Goal: Task Accomplishment & Management: Manage account settings

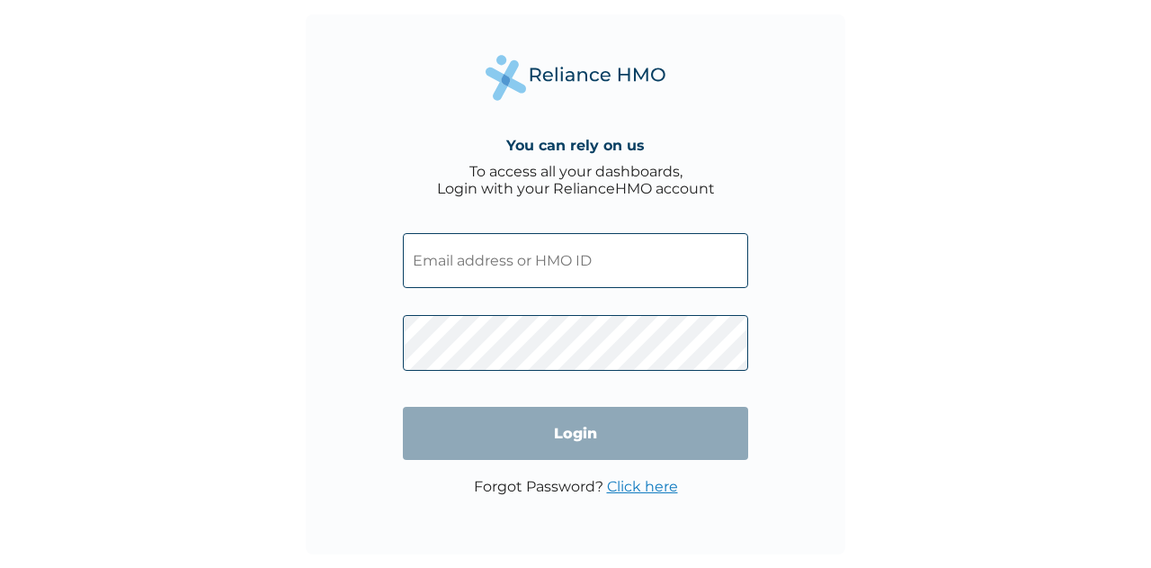
click at [598, 258] on input "text" at bounding box center [575, 260] width 345 height 55
type input "[EMAIL_ADDRESS][PERSON_NAME][DOMAIN_NAME]"
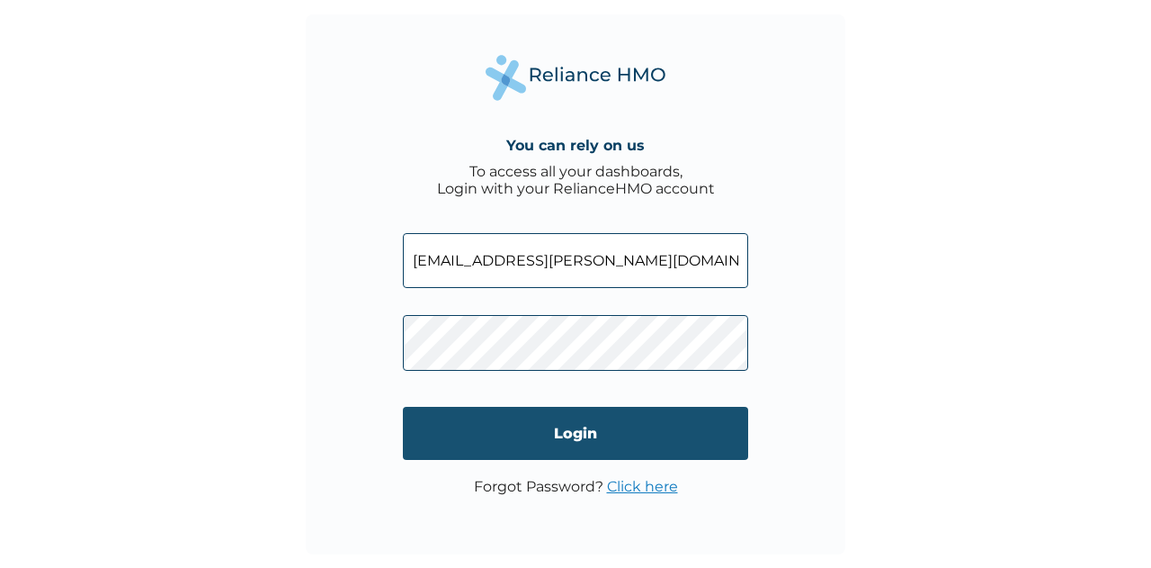
click at [588, 431] on input "Login" at bounding box center [575, 433] width 345 height 53
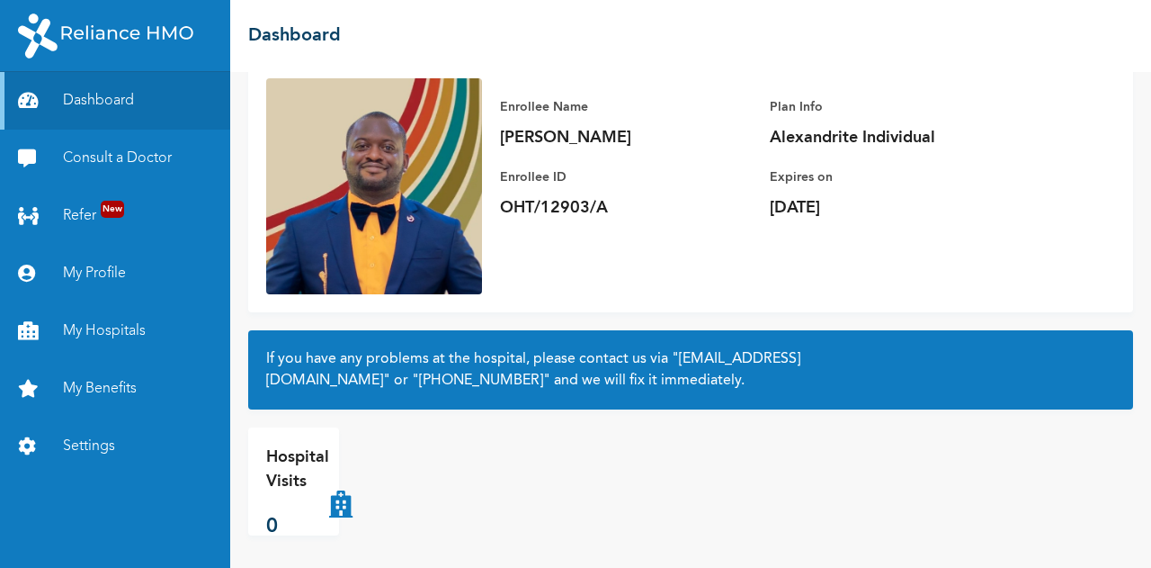
scroll to position [129, 0]
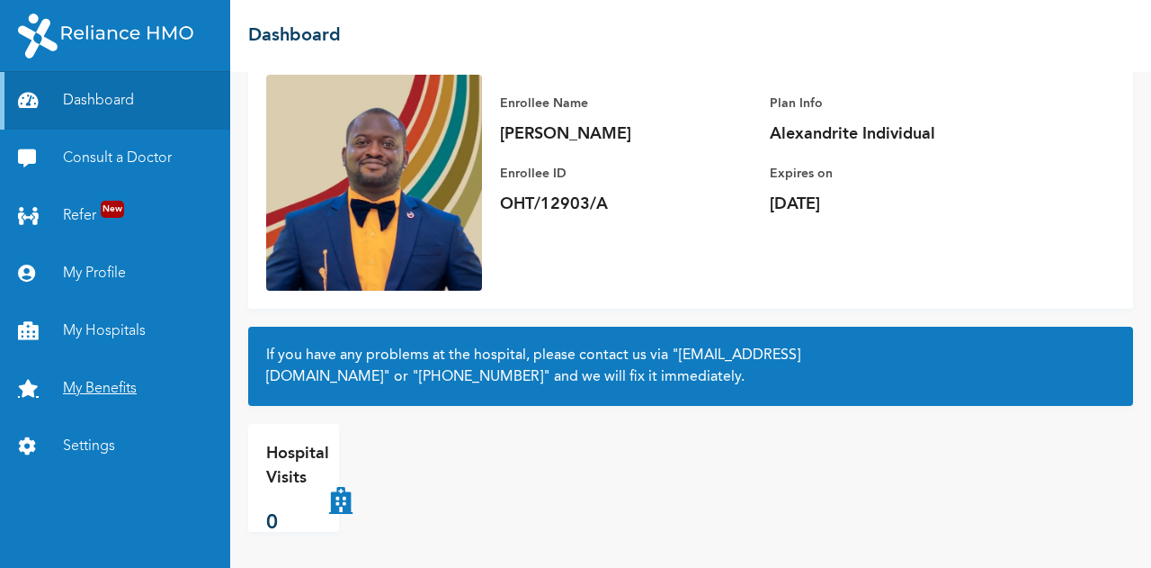
click at [99, 386] on link "My Benefits" at bounding box center [115, 389] width 230 height 58
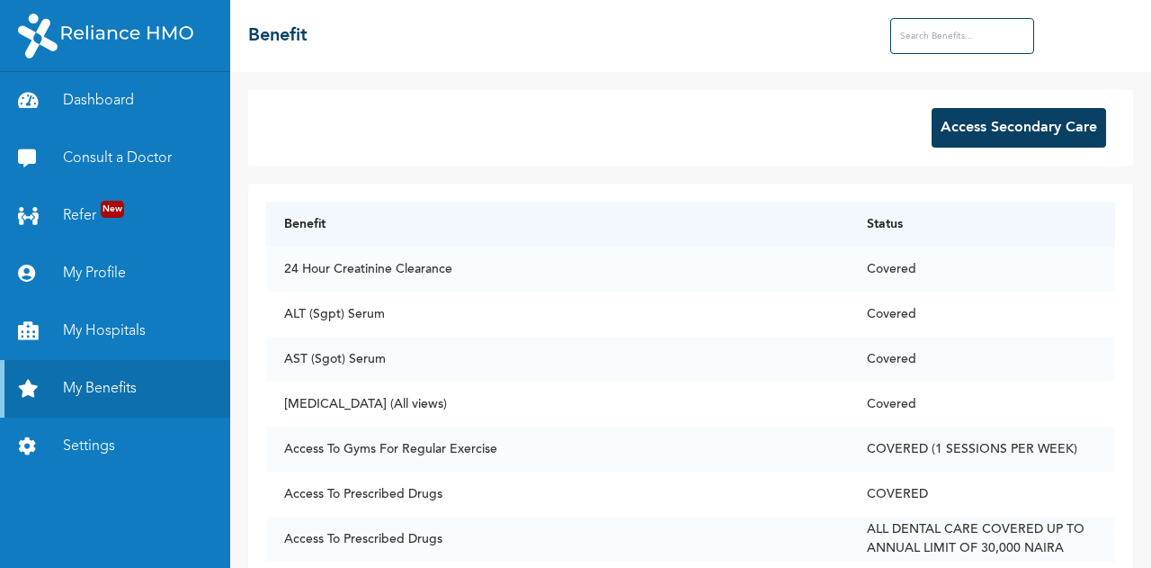
click at [1045, 127] on button "Access Secondary Care" at bounding box center [1019, 128] width 175 height 40
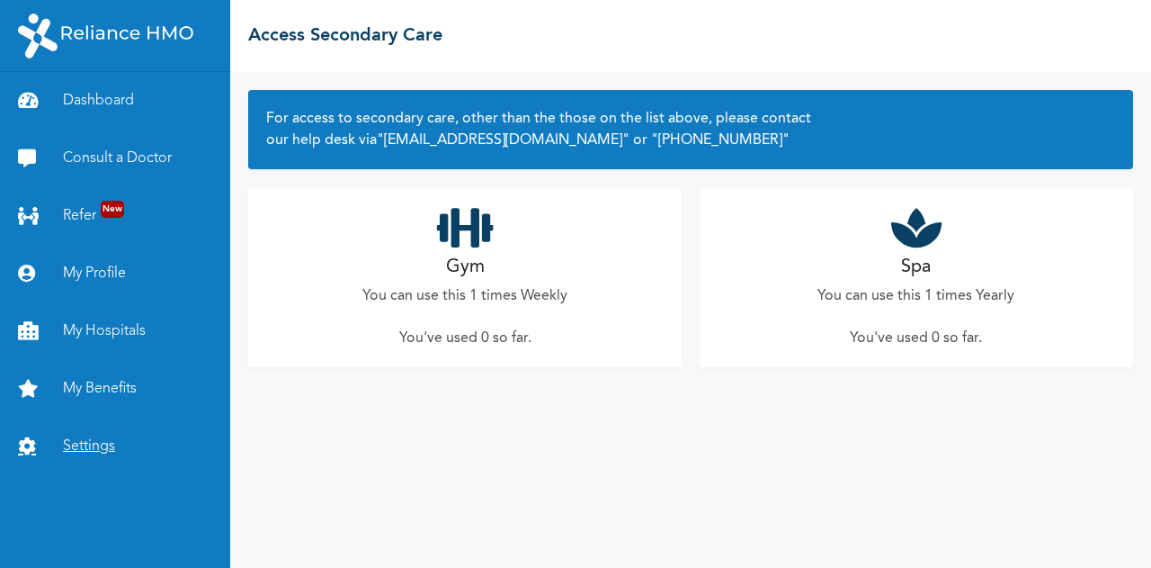
click at [94, 448] on link "Settings" at bounding box center [115, 446] width 230 height 58
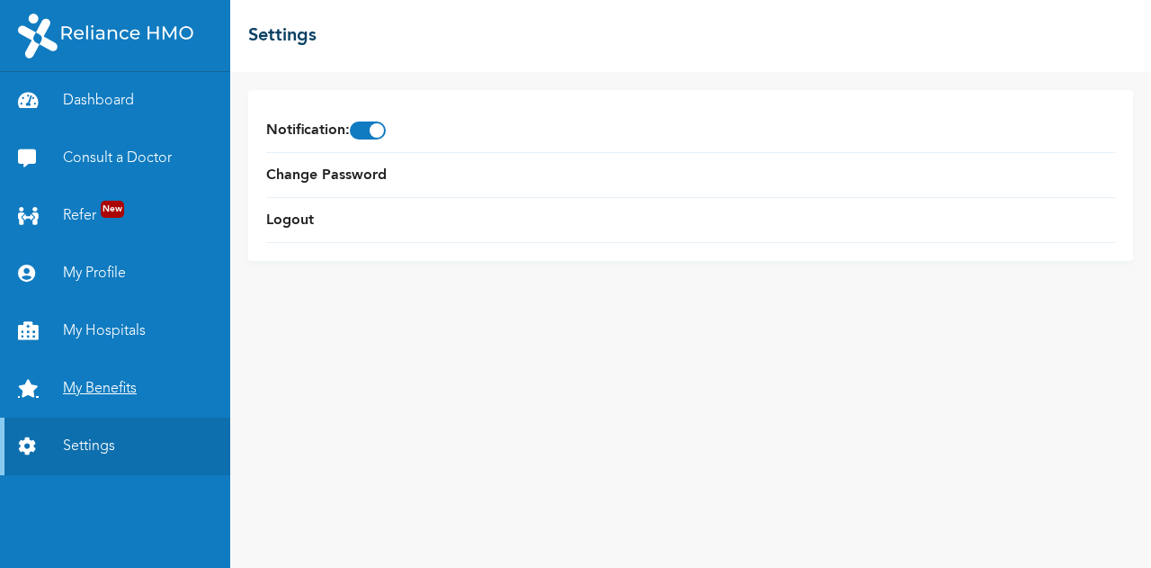
click at [111, 388] on link "My Benefits" at bounding box center [115, 389] width 230 height 58
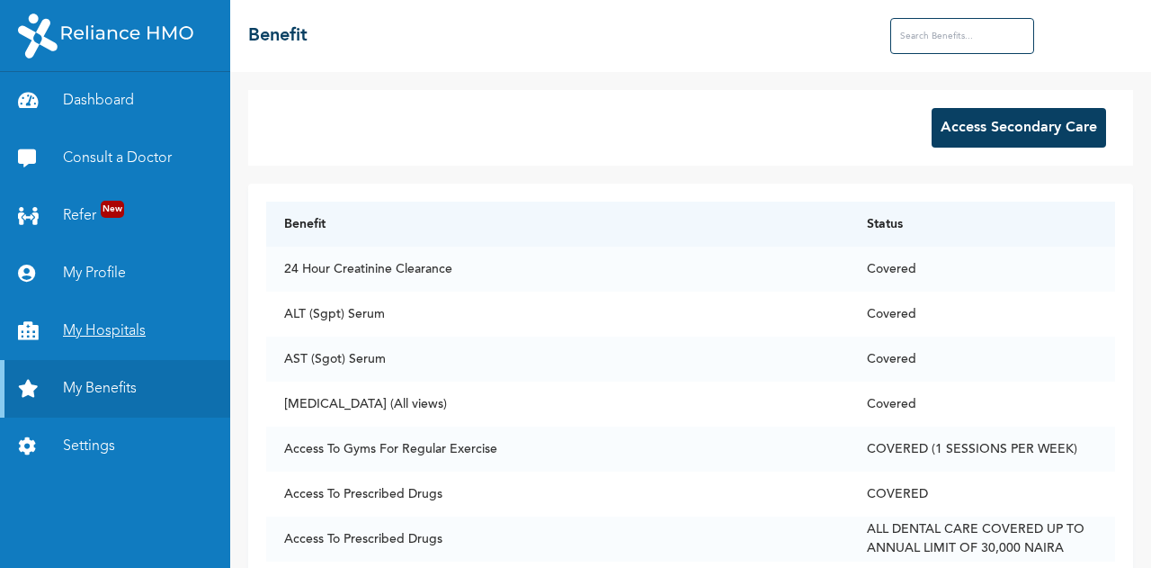
click at [100, 343] on link "My Hospitals" at bounding box center [115, 331] width 230 height 58
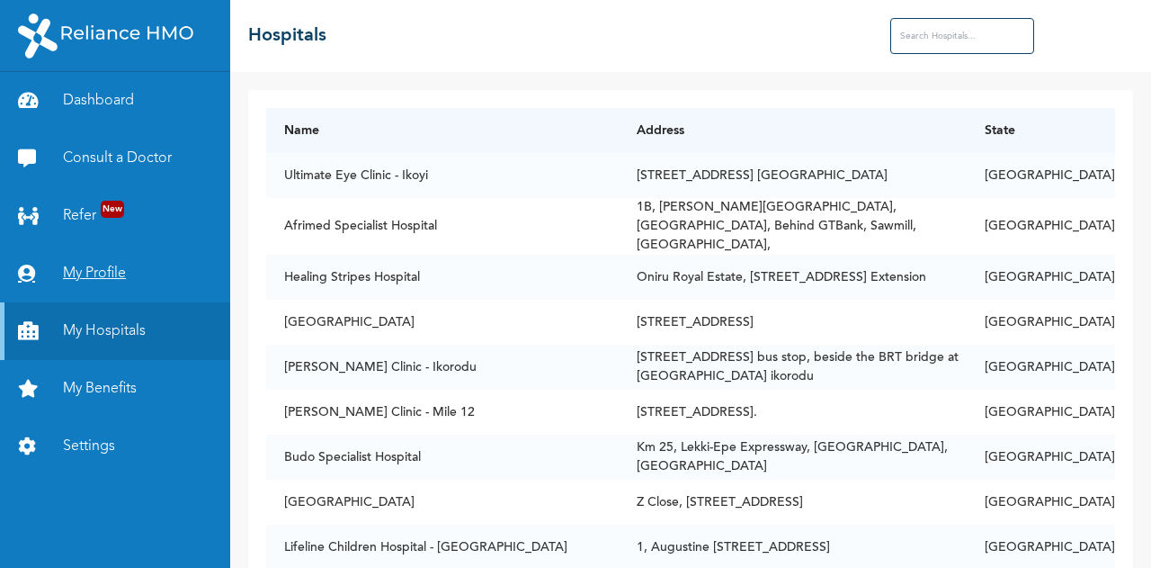
click at [90, 283] on link "My Profile" at bounding box center [115, 274] width 230 height 58
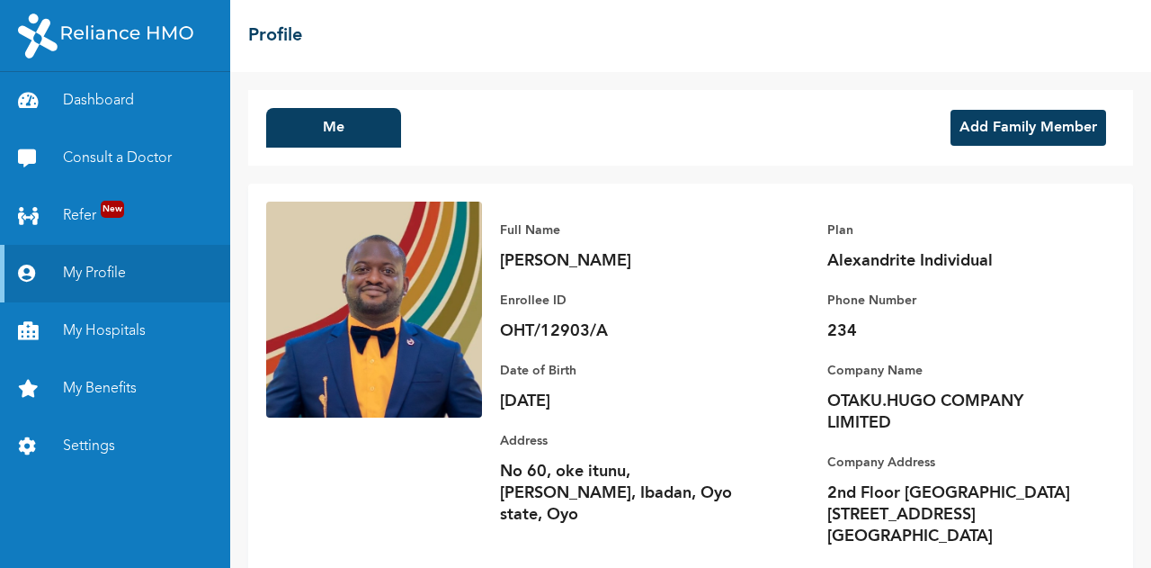
click at [1043, 121] on button "Add Family Member" at bounding box center [1029, 128] width 156 height 36
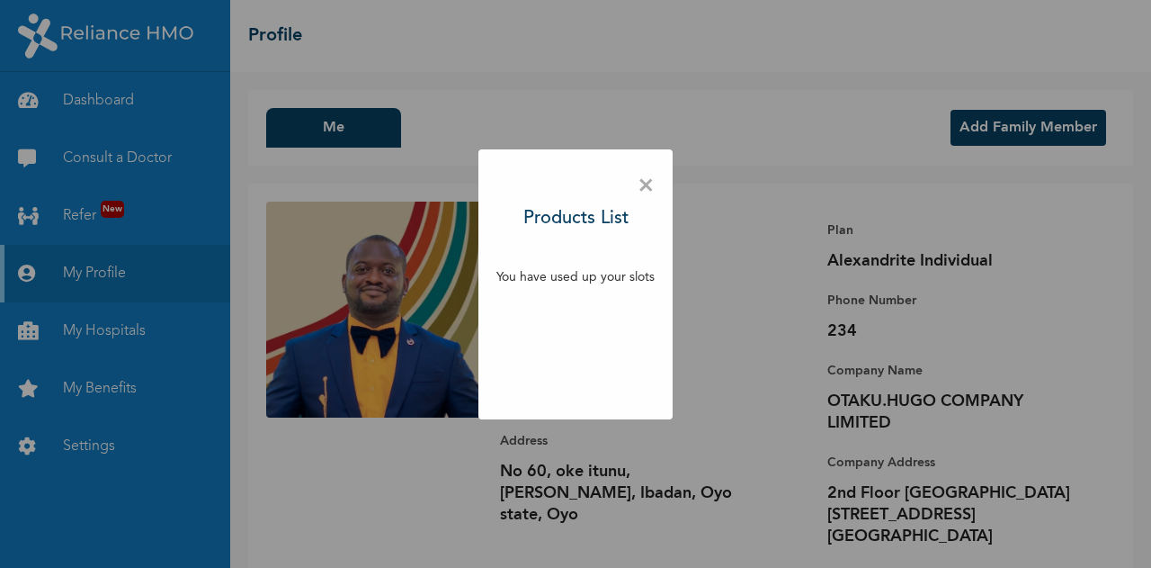
click at [1123, 129] on div "× Products List You have used up your slots" at bounding box center [575, 284] width 1151 height 568
click at [642, 183] on span "×" at bounding box center [646, 186] width 17 height 38
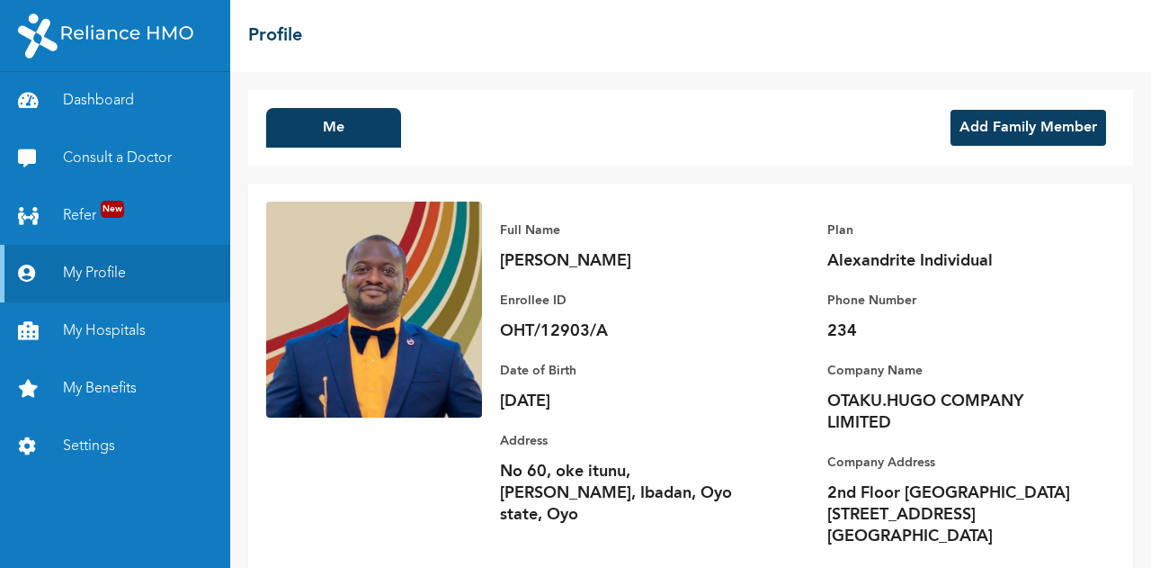
click at [1001, 125] on button "Add Family Member" at bounding box center [1029, 128] width 156 height 36
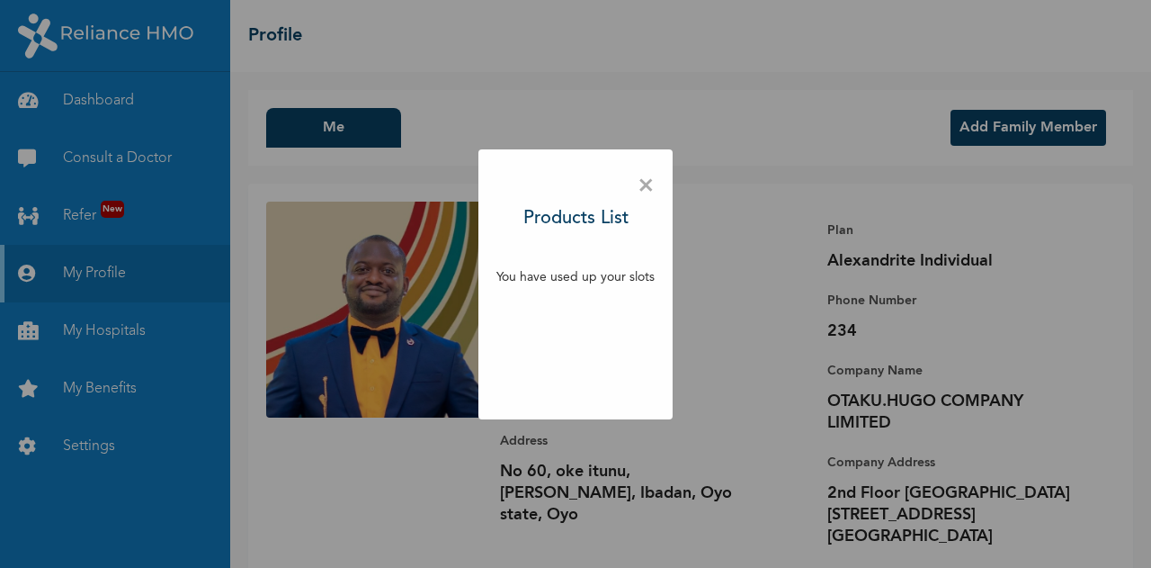
click at [640, 182] on span "×" at bounding box center [646, 186] width 17 height 38
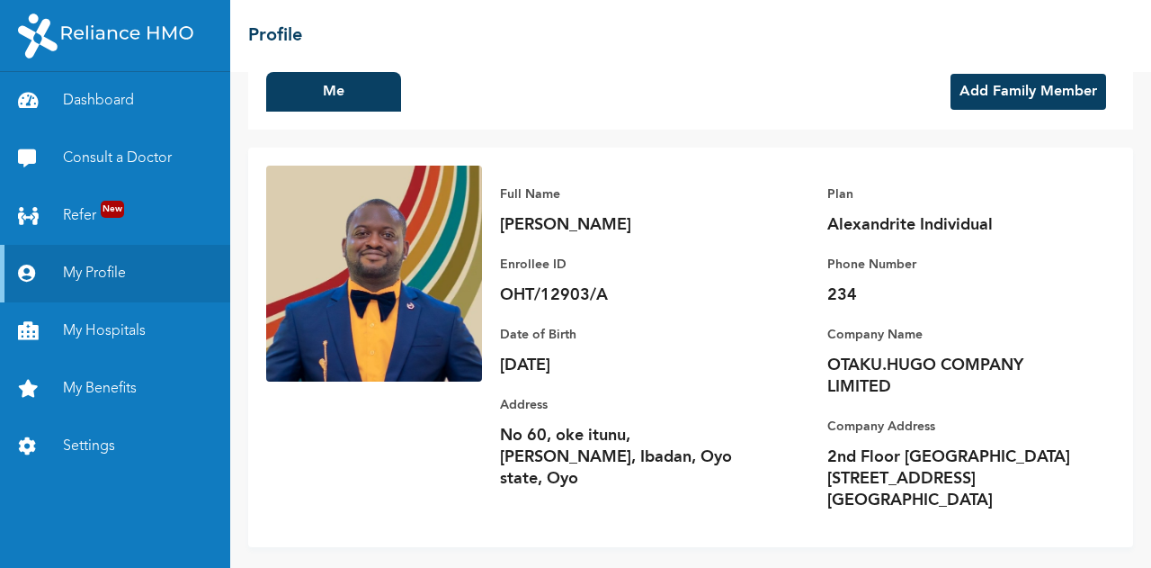
scroll to position [50, 0]
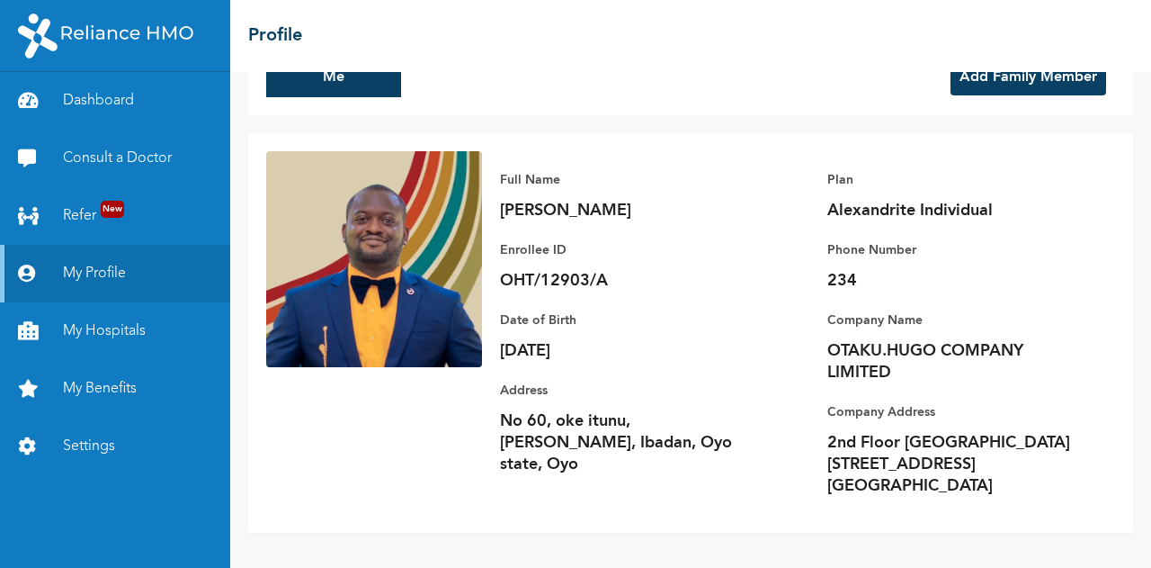
click at [1036, 78] on button "Add Family Member" at bounding box center [1029, 77] width 156 height 36
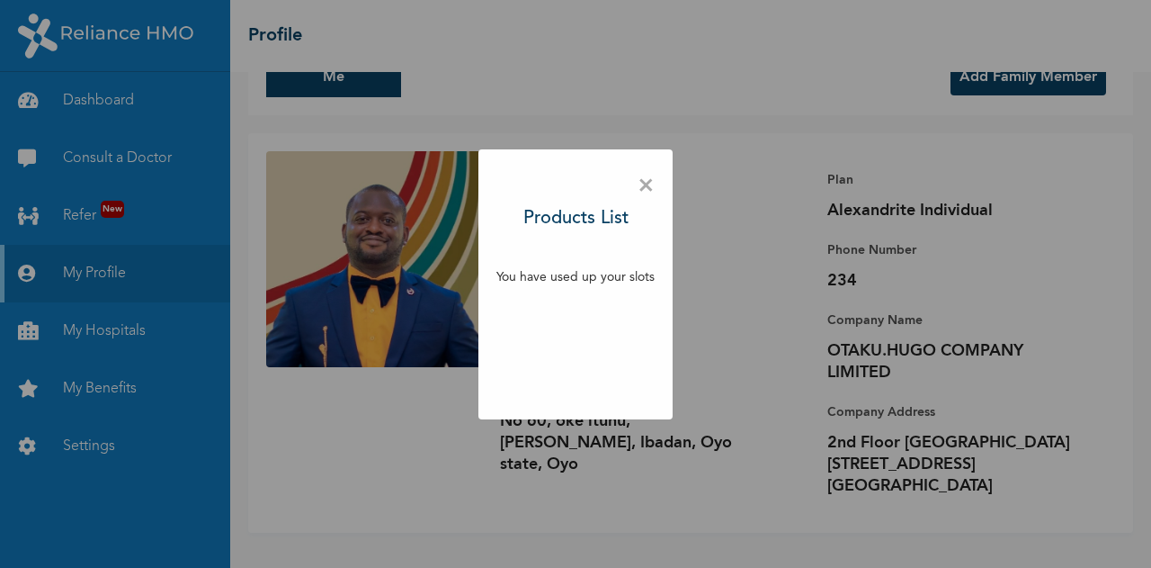
click at [604, 219] on h3 "Products List" at bounding box center [576, 218] width 105 height 27
click at [823, 183] on div "× Products List You have used up your slots" at bounding box center [575, 284] width 1151 height 568
click at [649, 174] on span "×" at bounding box center [646, 186] width 17 height 38
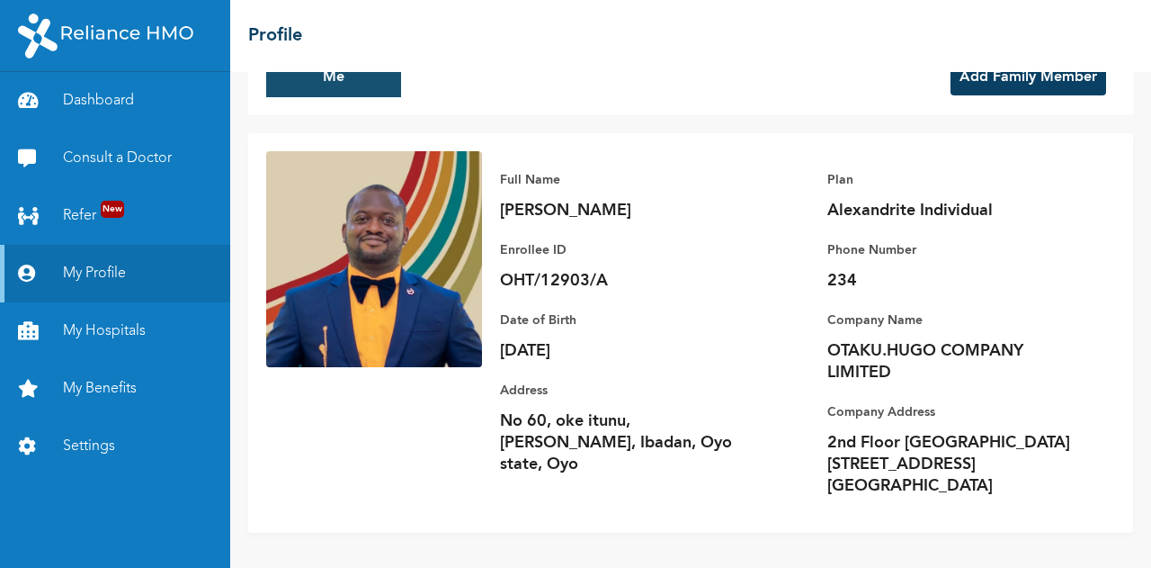
click at [278, 82] on button "Me" at bounding box center [333, 78] width 135 height 40
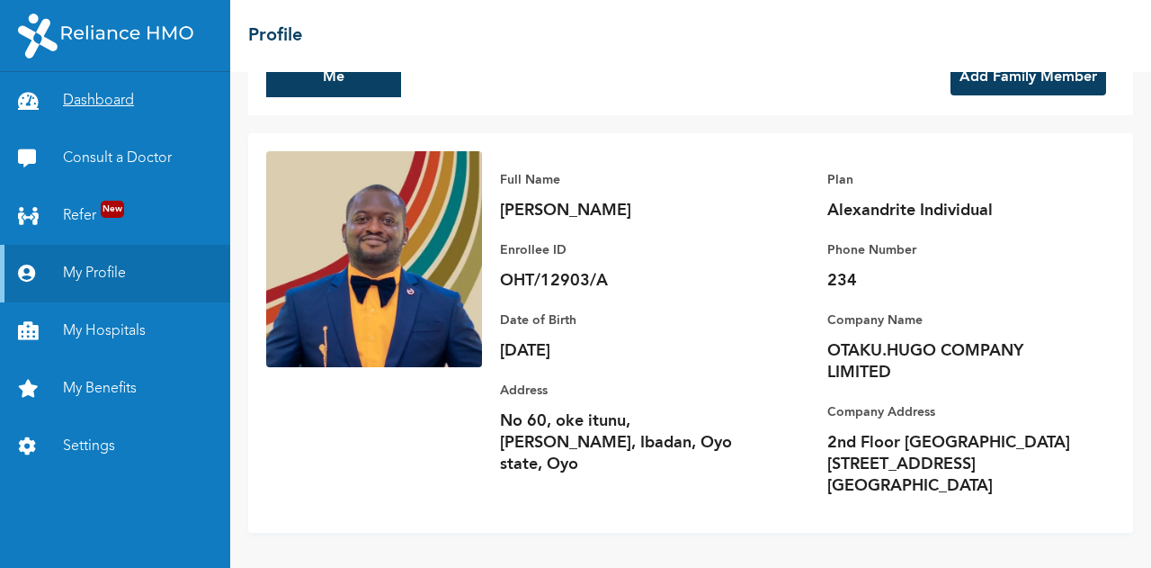
click at [91, 107] on link "Dashboard" at bounding box center [115, 101] width 230 height 58
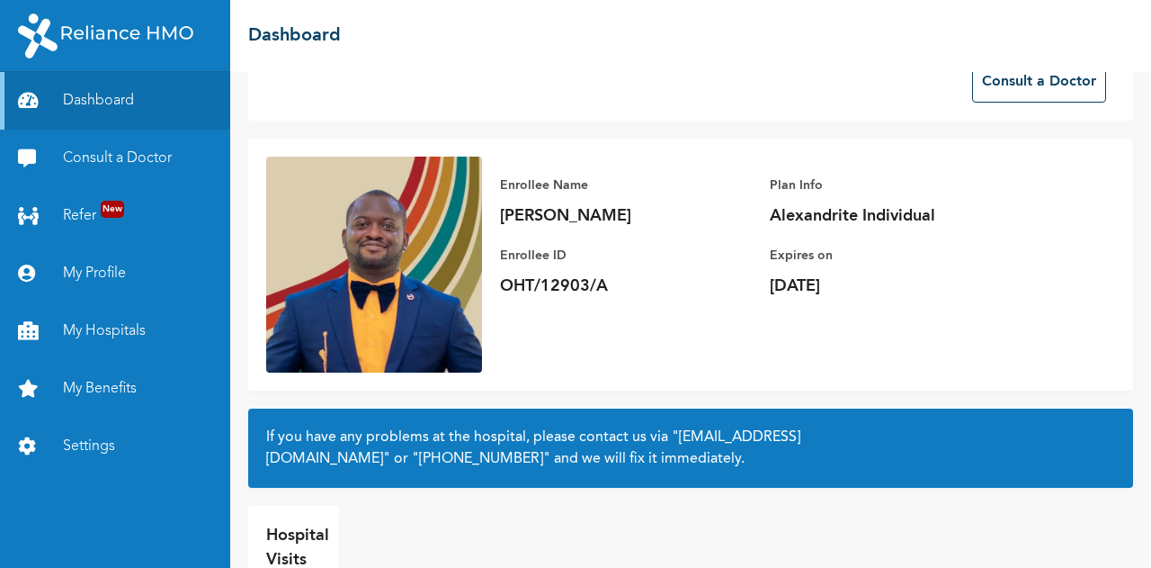
scroll to position [45, 0]
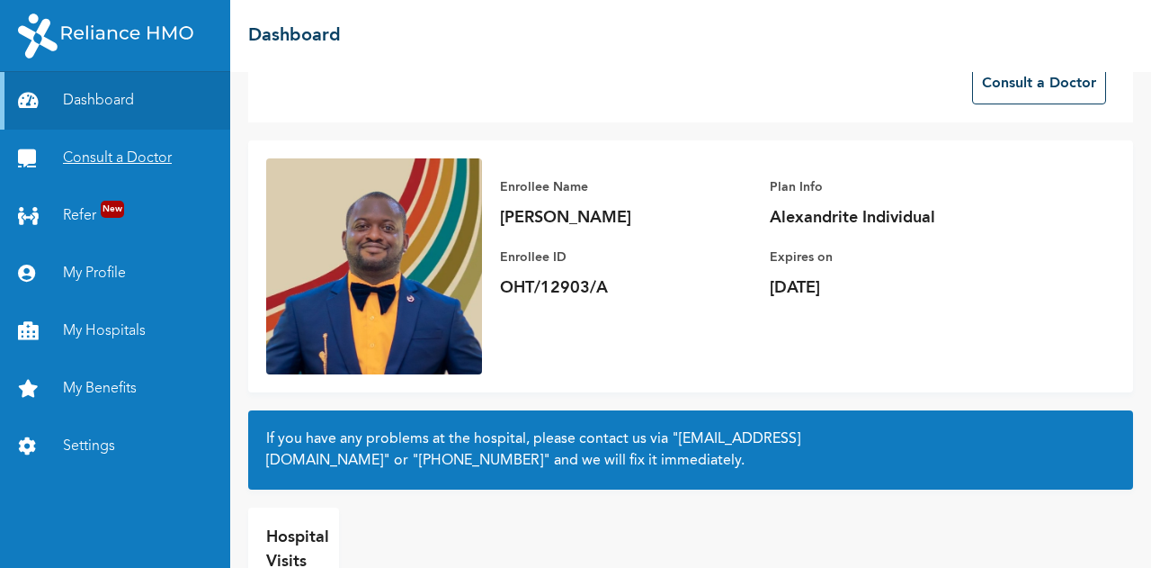
click at [103, 146] on link "Consult a Doctor" at bounding box center [115, 159] width 230 height 58
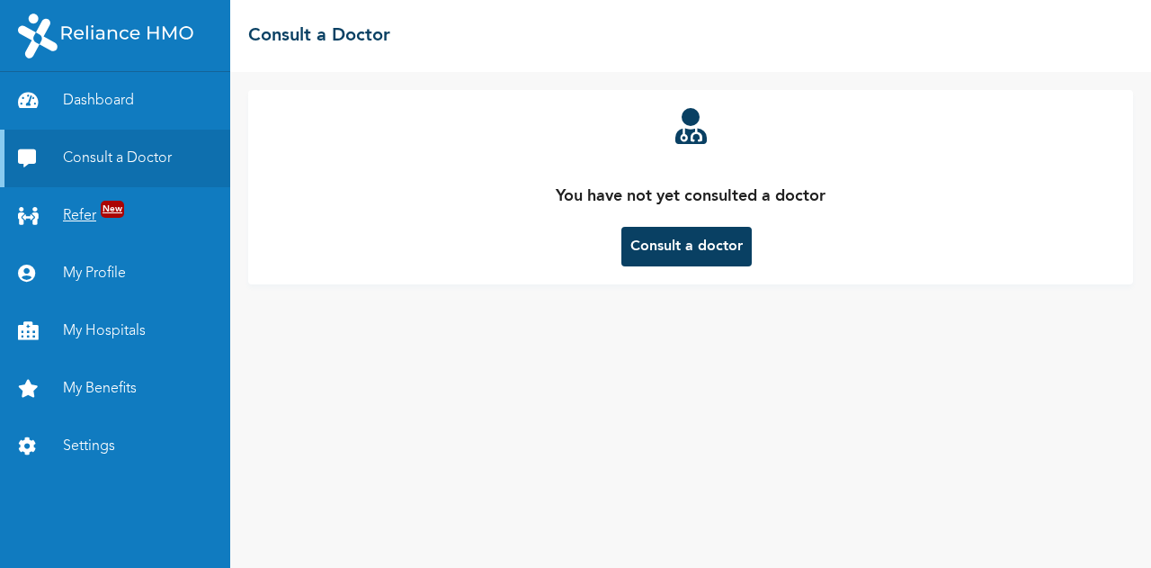
click at [63, 211] on link "Refer New" at bounding box center [115, 216] width 230 height 58
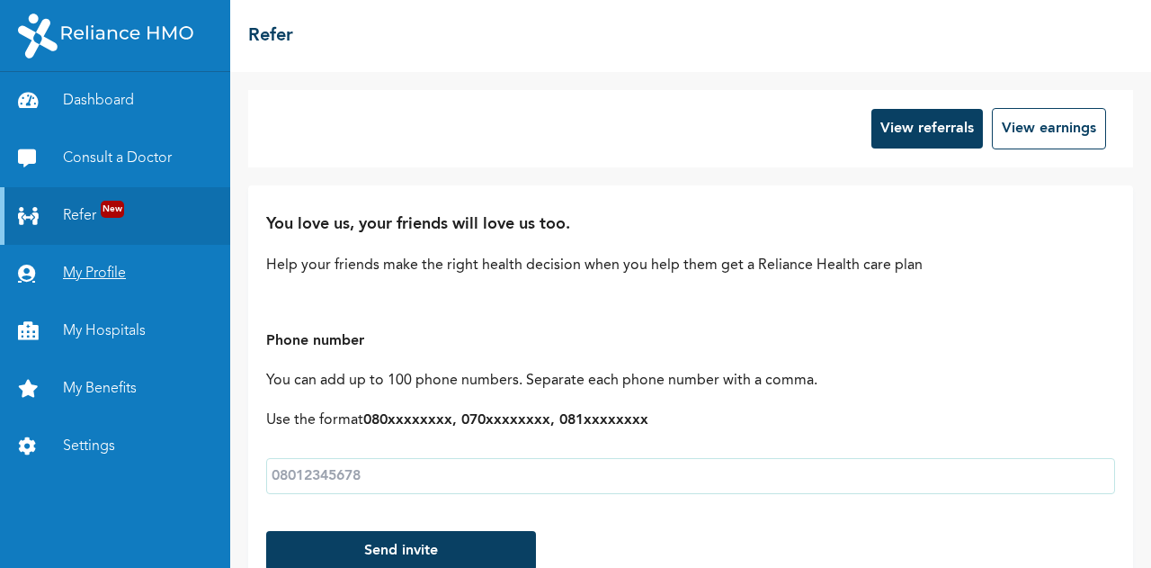
click at [91, 278] on link "My Profile" at bounding box center [115, 274] width 230 height 58
